Goal: Task Accomplishment & Management: Complete application form

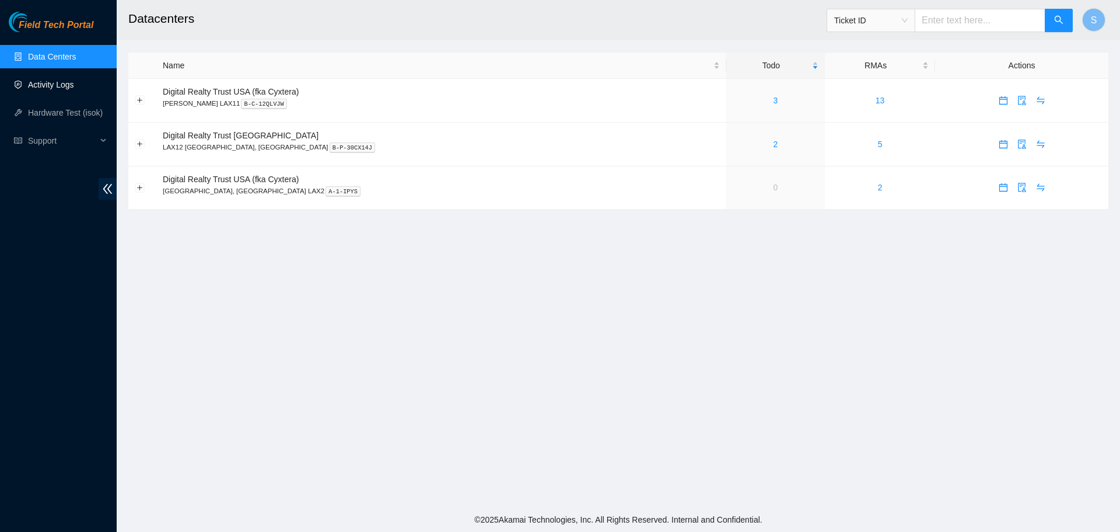
click at [70, 53] on link "Data Centers" at bounding box center [52, 56] width 48 height 9
click at [58, 84] on link "Activity Logs" at bounding box center [51, 84] width 46 height 9
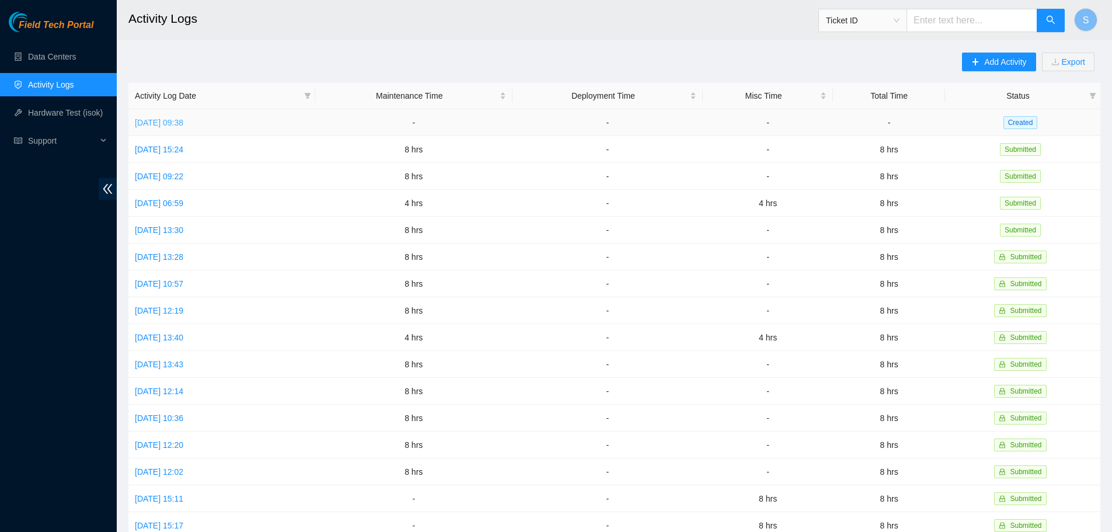
click at [183, 118] on link "[DATE] 09:38" at bounding box center [159, 122] width 48 height 9
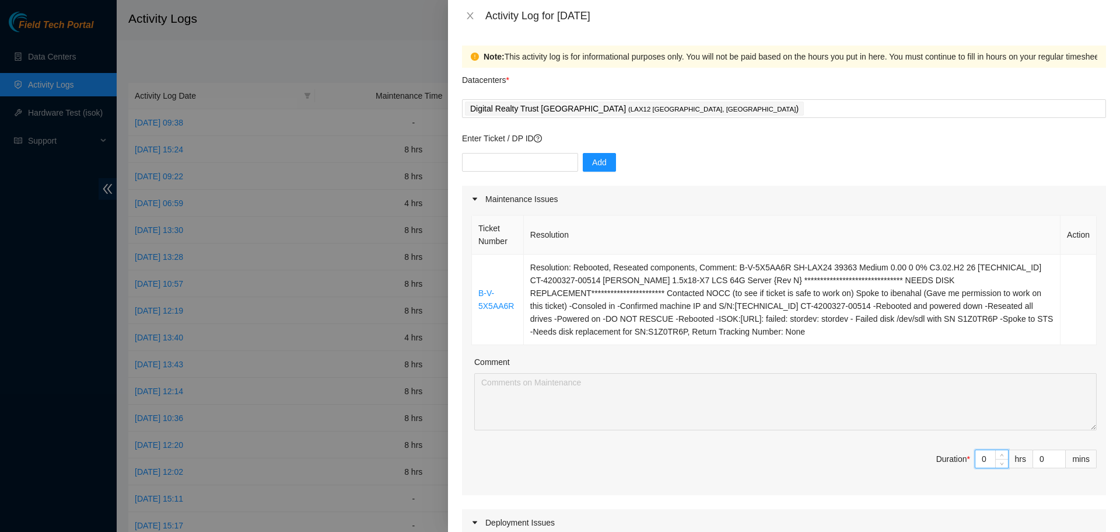
click at [977, 459] on input "0" at bounding box center [992, 459] width 33 height 18
type input "8"
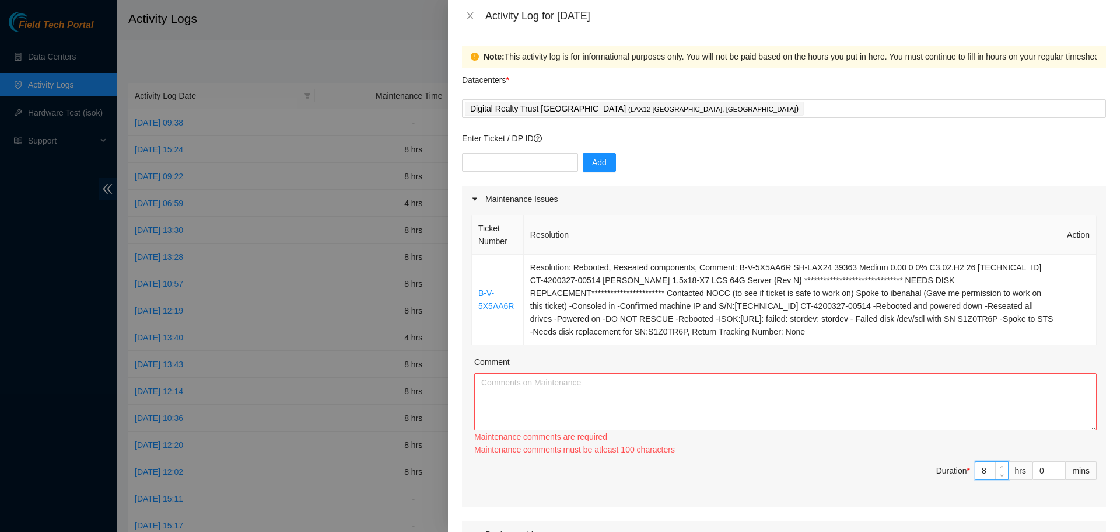
type input "8"
click at [901, 397] on textarea "Comment" at bounding box center [785, 401] width 623 height 57
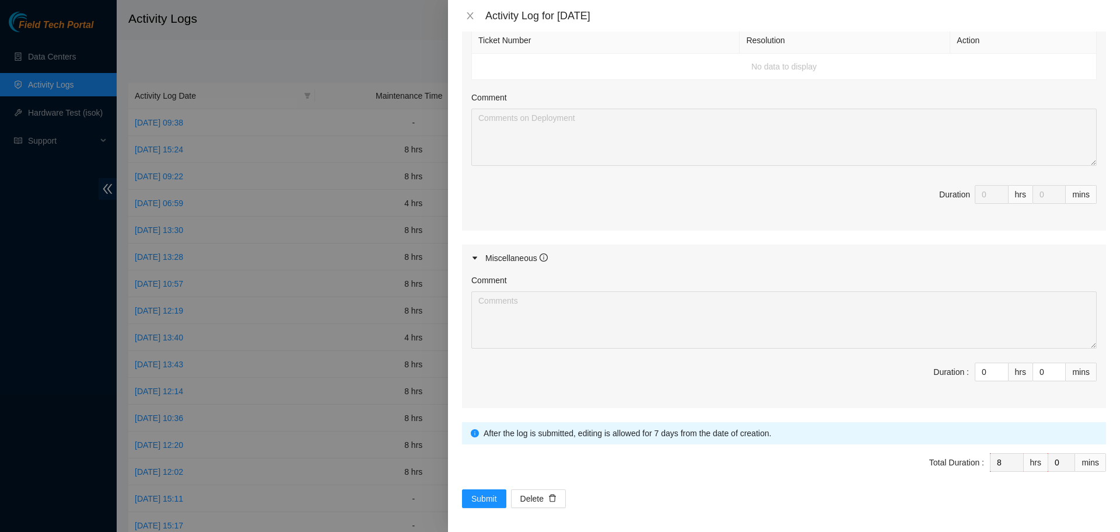
scroll to position [515, 0]
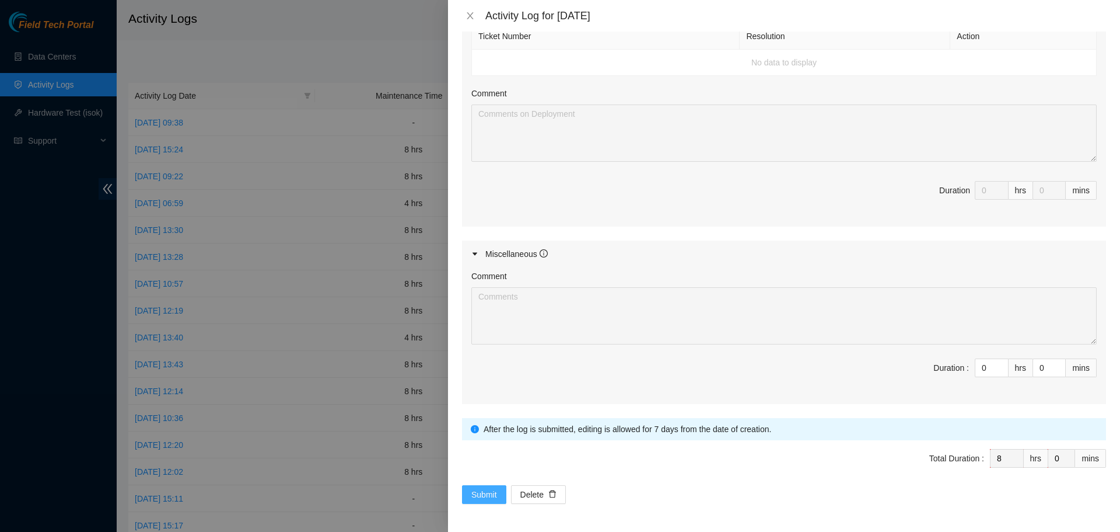
type textarea "Started my day logging into my akamai field tech portal and worked on a server …"
click at [487, 485] on button "Submit" at bounding box center [484, 494] width 44 height 19
click at [488, 488] on span "Submit" at bounding box center [497, 494] width 26 height 13
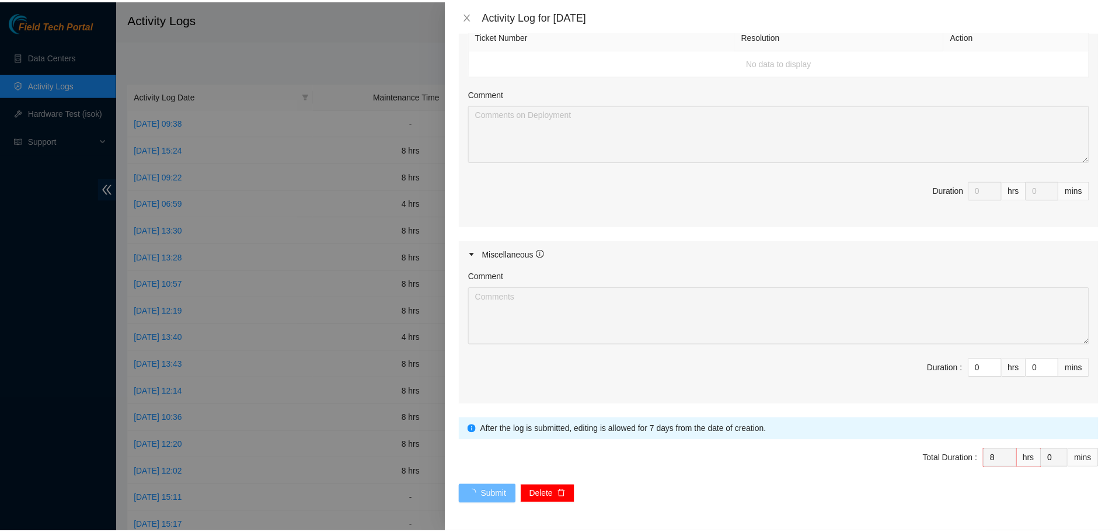
scroll to position [0, 0]
